Goal: Check status: Check status

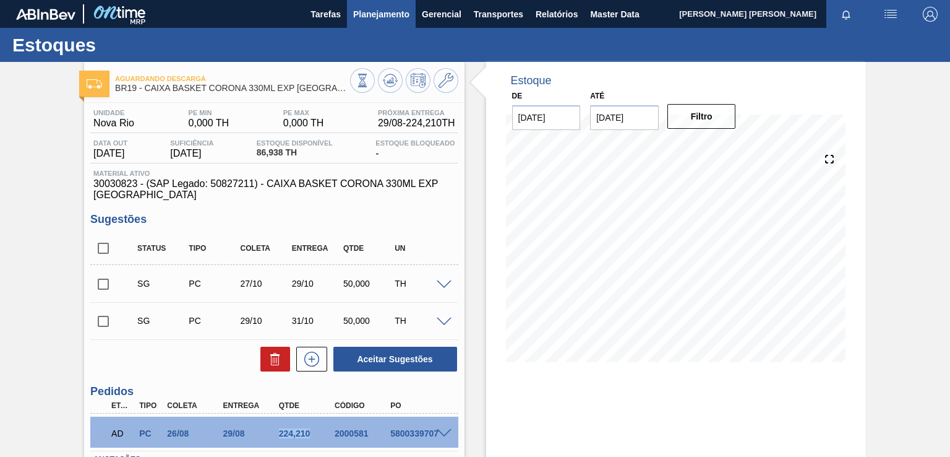
click at [407, 14] on span "Planejamento" at bounding box center [381, 14] width 56 height 15
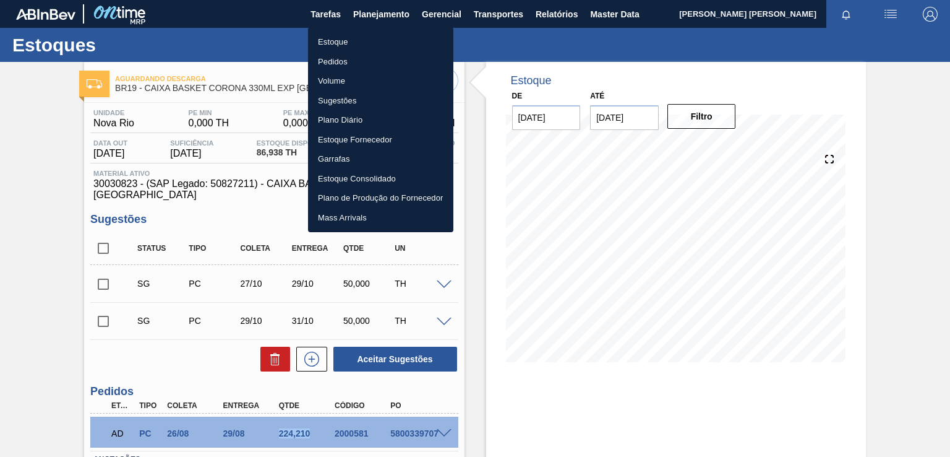
click at [347, 60] on li "Pedidos" at bounding box center [380, 62] width 145 height 20
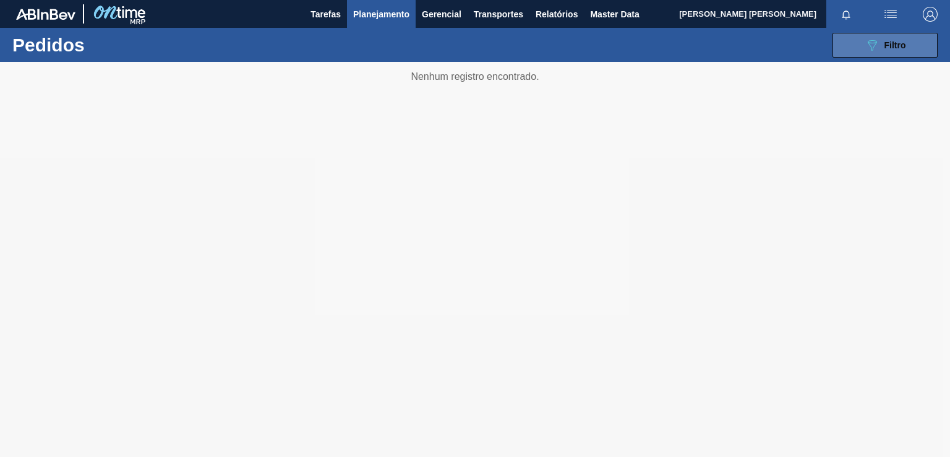
click at [885, 43] on span "Filtro" at bounding box center [896, 45] width 22 height 10
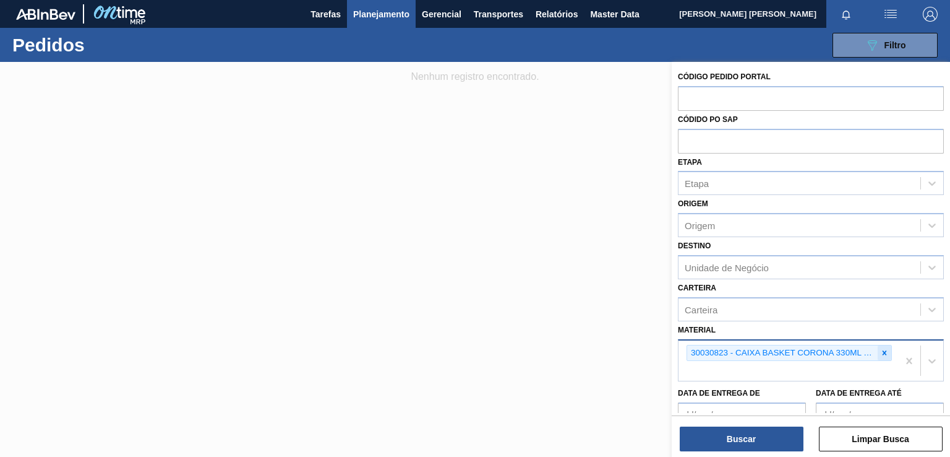
click at [884, 345] on div at bounding box center [885, 352] width 14 height 15
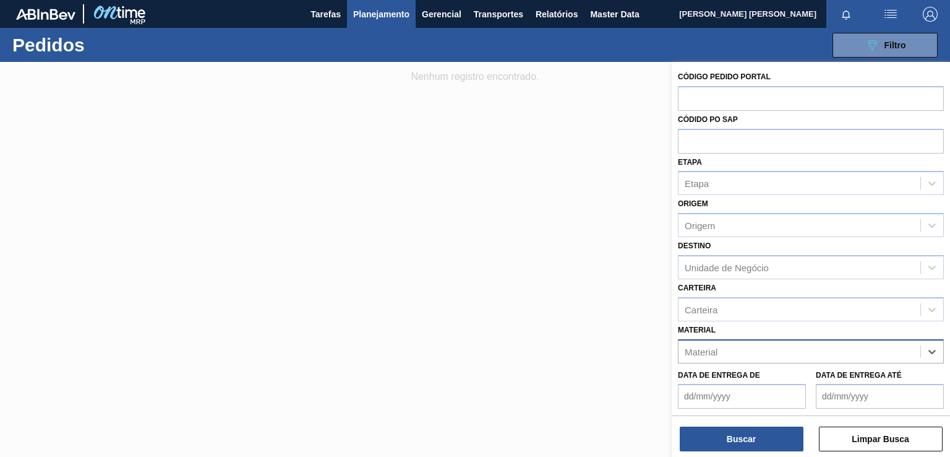
click at [806, 349] on div "Material" at bounding box center [800, 351] width 242 height 18
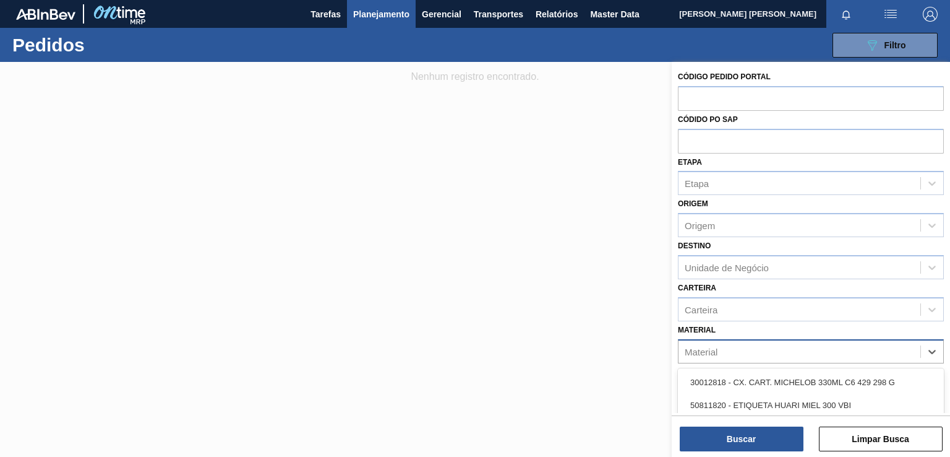
paste input "30030822"
type input "30030822"
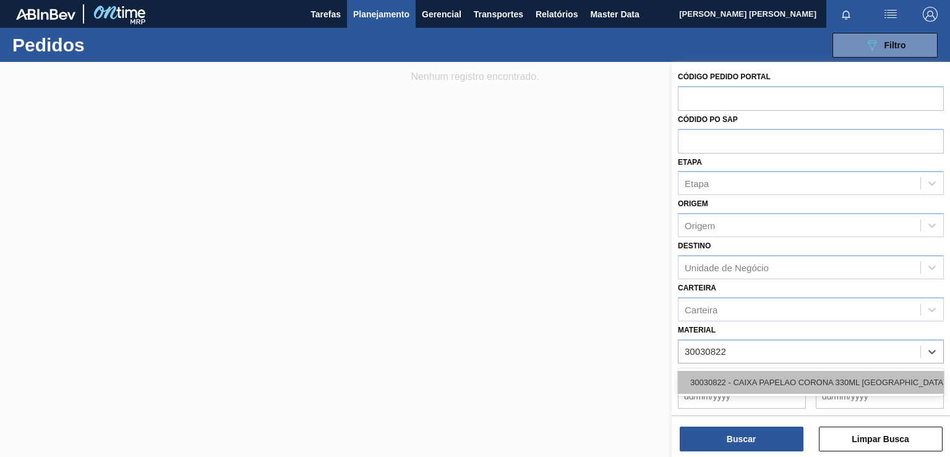
click at [799, 376] on div "30030822 - CAIXA PAPELAO CORONA 330ML [GEOGRAPHIC_DATA]" at bounding box center [811, 382] width 266 height 23
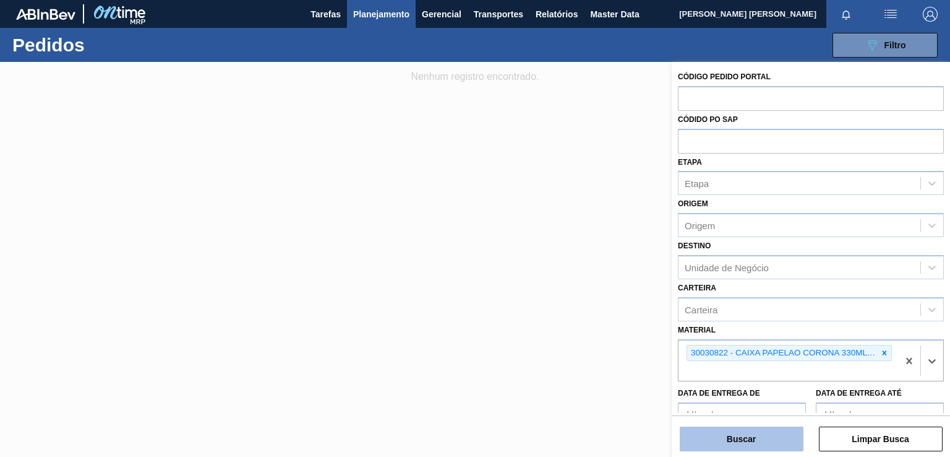
click at [749, 441] on button "Buscar" at bounding box center [742, 438] width 124 height 25
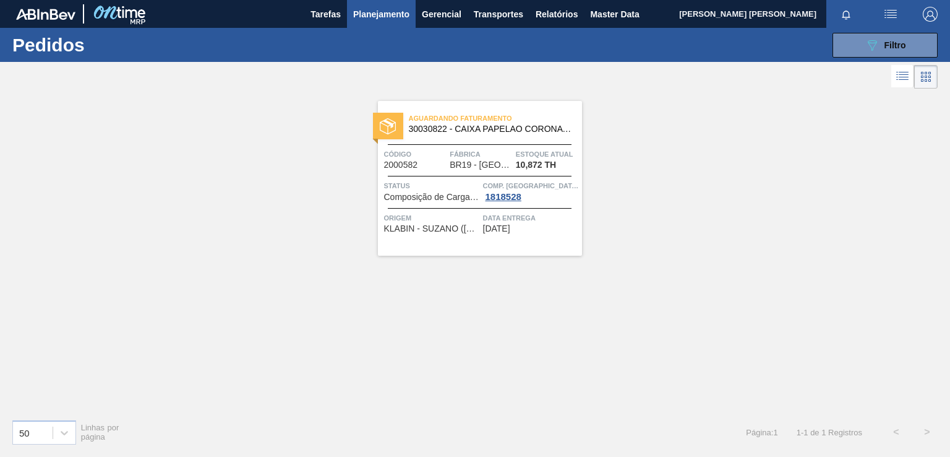
click at [568, 238] on div "Aguardando Faturamento 30030822 - CAIXA PAPELAO CORONA 330ML BOLIVIA Código 200…" at bounding box center [480, 178] width 204 height 155
